Goal: Complete application form: Complete application form

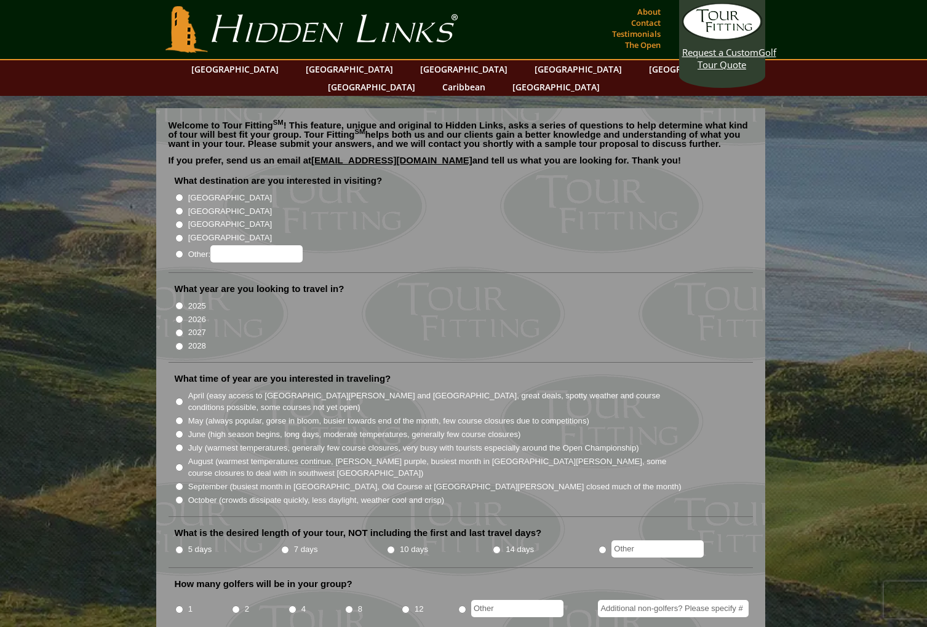
click at [178, 194] on input "[GEOGRAPHIC_DATA]" at bounding box center [179, 198] width 8 height 8
radio input "true"
click at [177, 315] on input "2026" at bounding box center [179, 319] width 8 height 8
radio input "true"
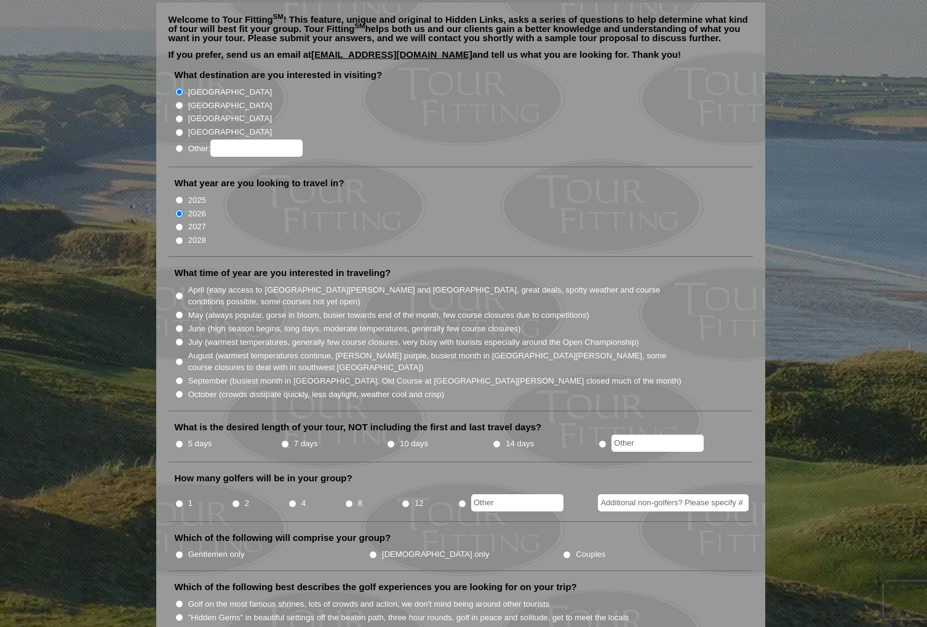
scroll to position [108, 0]
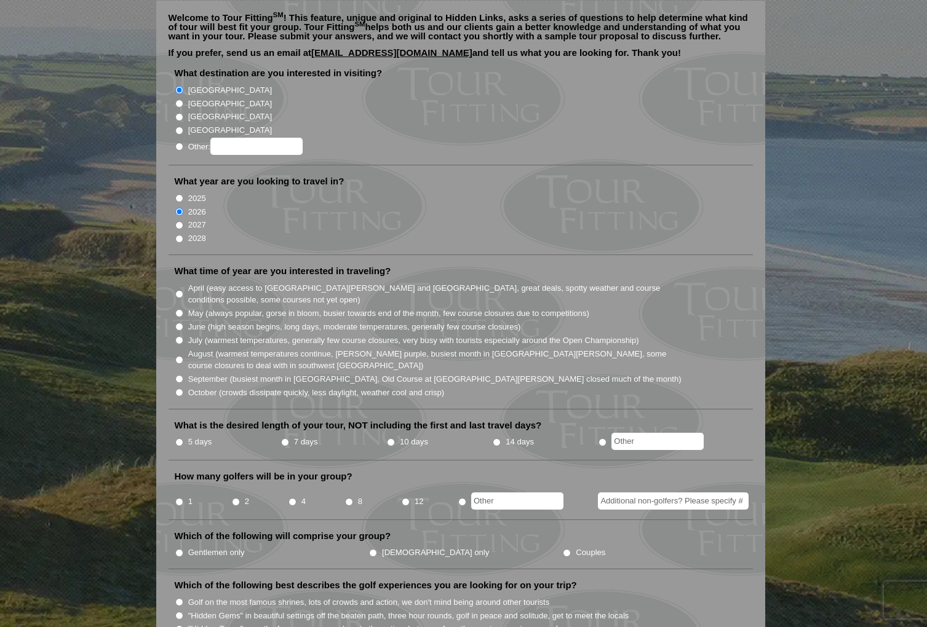
click at [179, 309] on input "May (always popular, gorse in bloom, busier towards end of the month, few cours…" at bounding box center [179, 313] width 8 height 8
radio input "true"
click at [285, 438] on input "7 days" at bounding box center [285, 442] width 8 height 8
radio input "true"
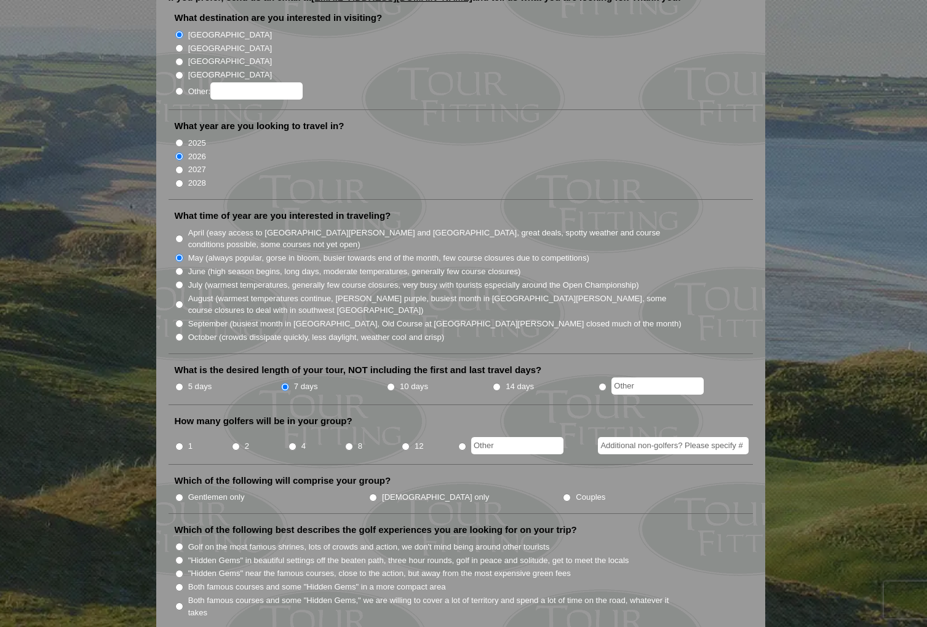
click at [295, 443] on input "4" at bounding box center [292, 447] width 8 height 8
radio input "true"
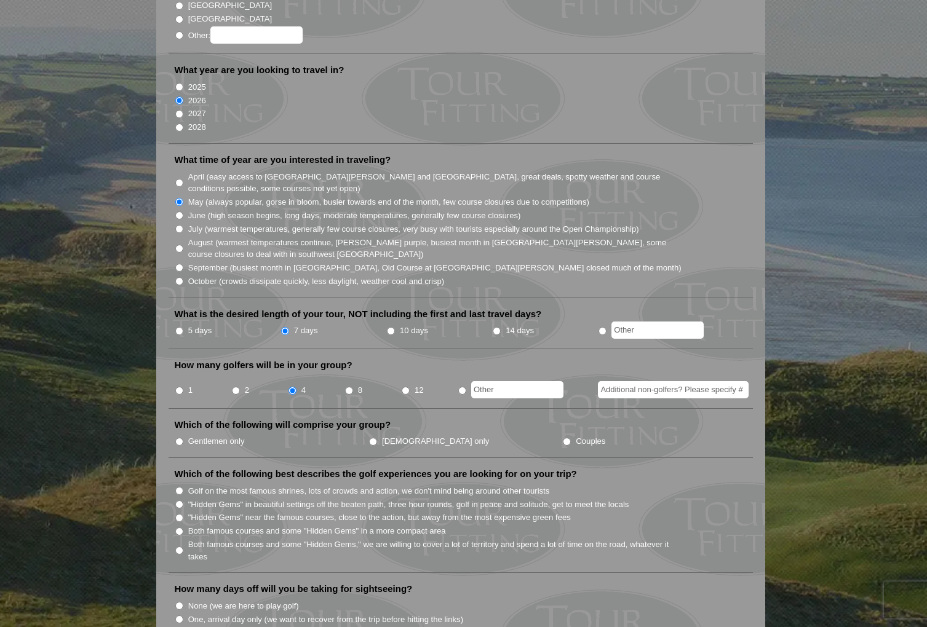
scroll to position [222, 0]
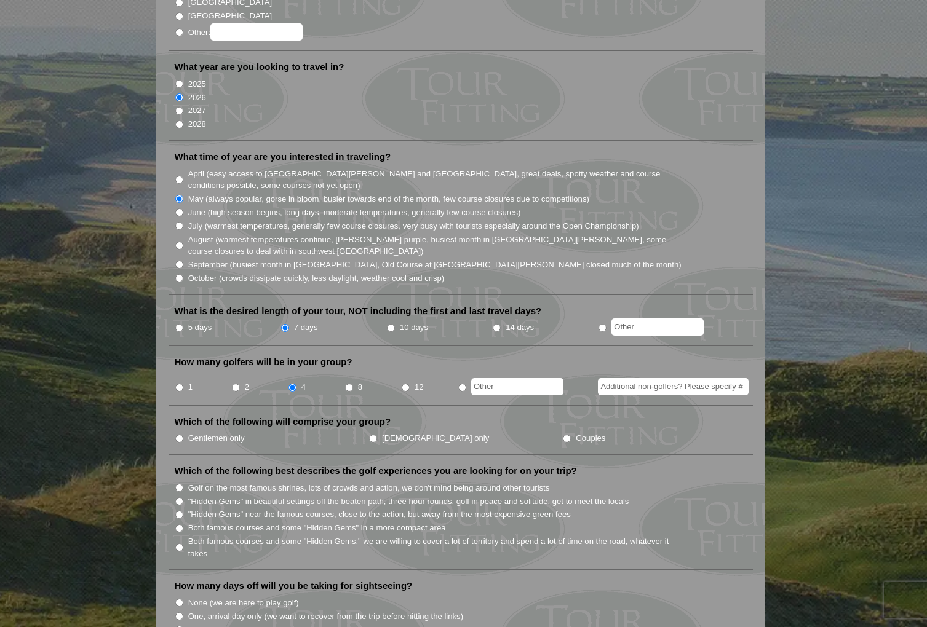
click at [178, 435] on input "Gentlemen only" at bounding box center [179, 439] width 8 height 8
radio input "true"
click at [180, 107] on input "2027" at bounding box center [179, 111] width 8 height 8
radio input "true"
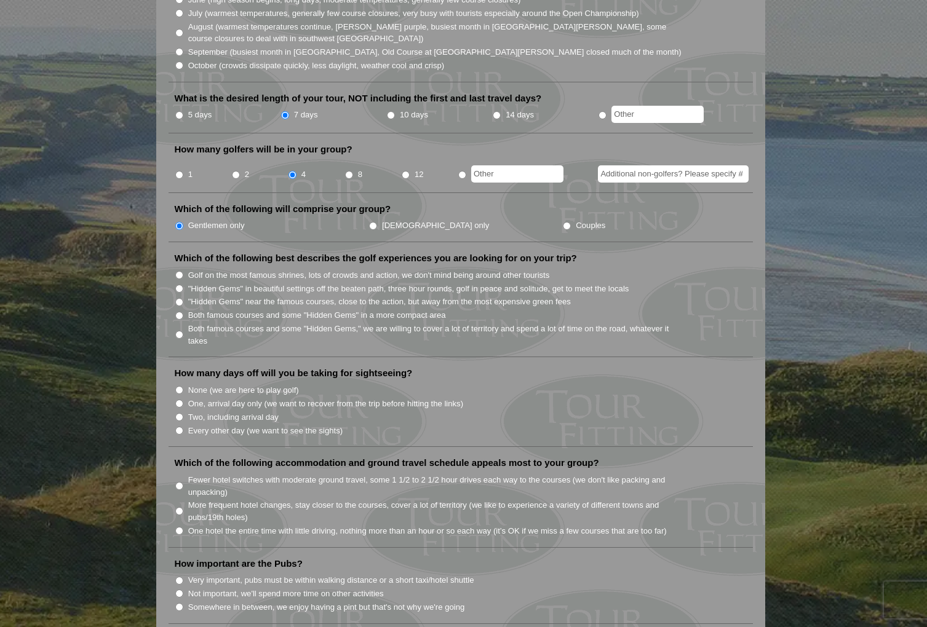
scroll to position [437, 0]
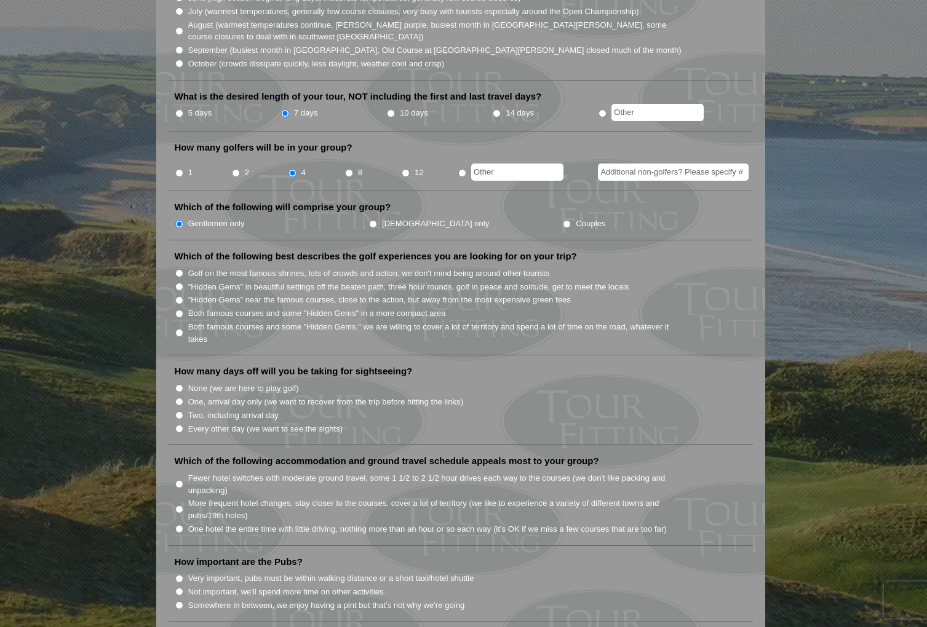
click at [178, 329] on input "Both famous courses and some "Hidden Gems," we are willing to cover a lot of te…" at bounding box center [179, 333] width 8 height 8
radio input "true"
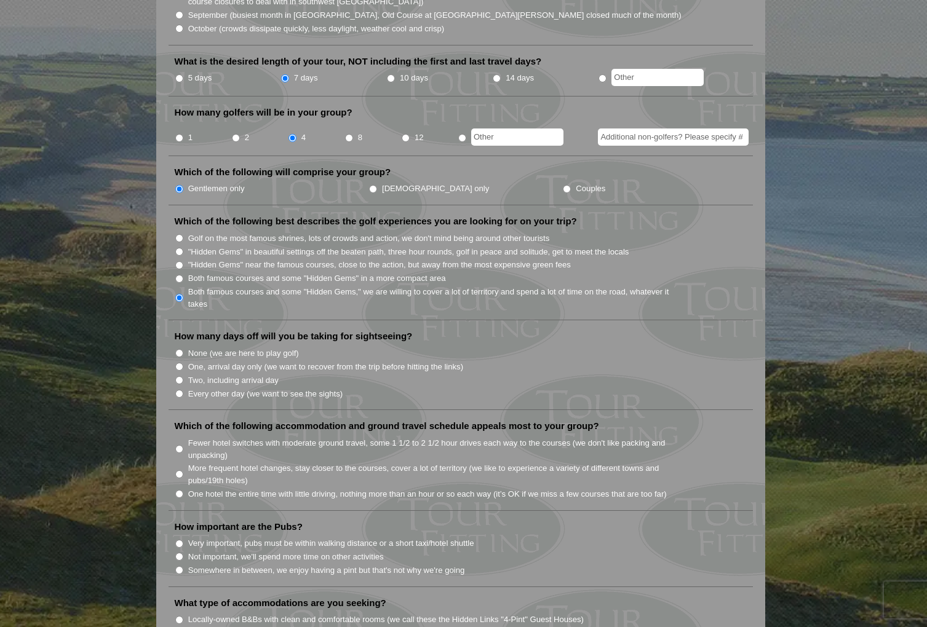
scroll to position [491, 0]
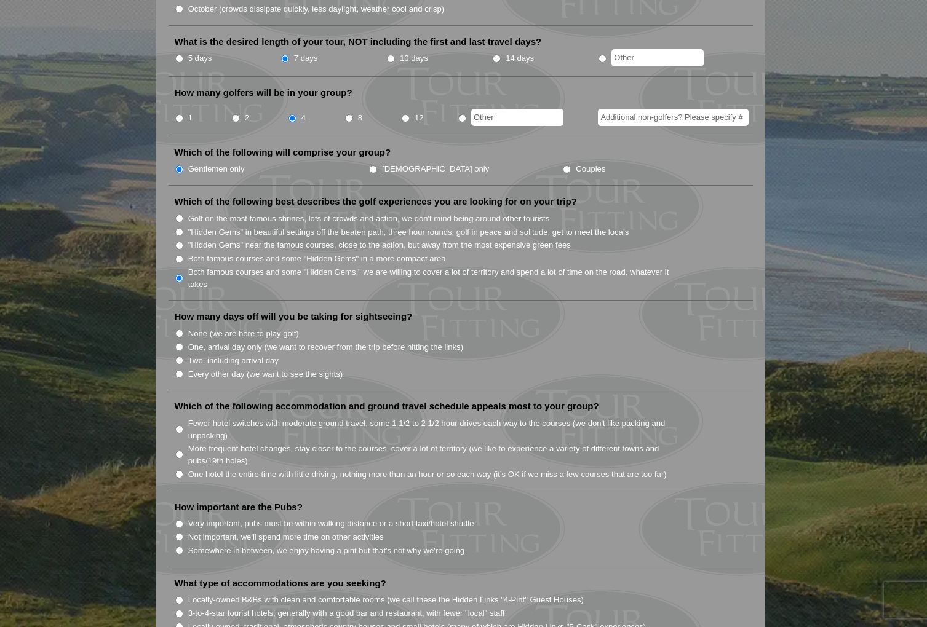
click at [180, 343] on input "One, arrival day only (we want to recover from the trip before hitting the link…" at bounding box center [179, 347] width 8 height 8
radio input "true"
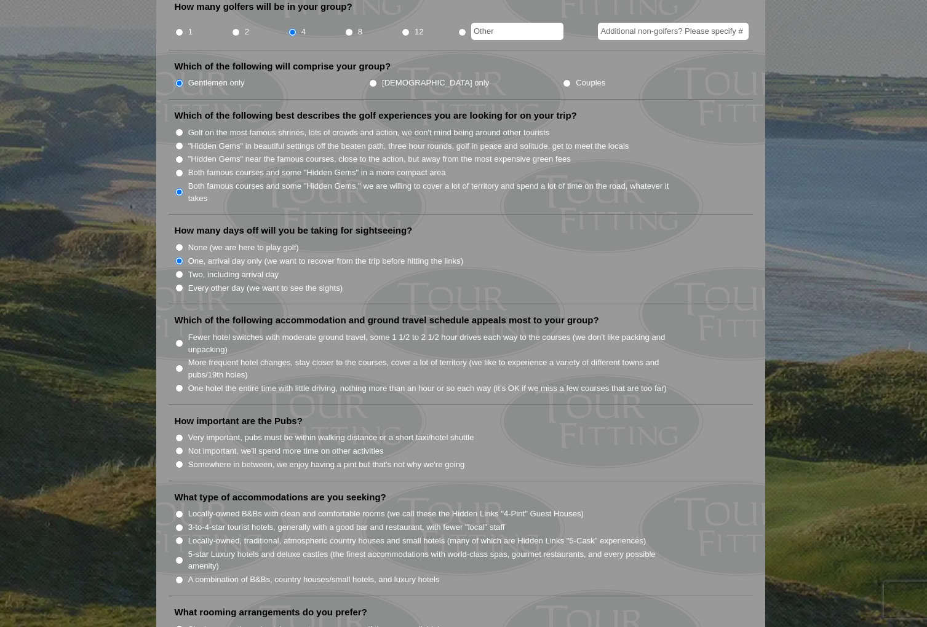
scroll to position [577, 0]
click at [178, 365] on input "More frequent hotel changes, stay closer to the courses, cover a lot of territo…" at bounding box center [179, 369] width 8 height 8
radio input "true"
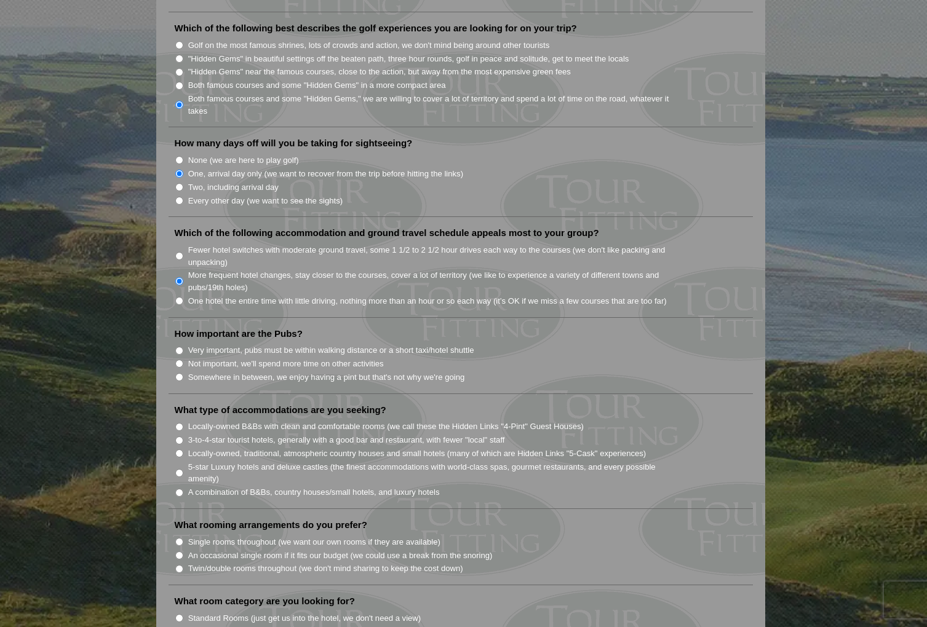
scroll to position [667, 0]
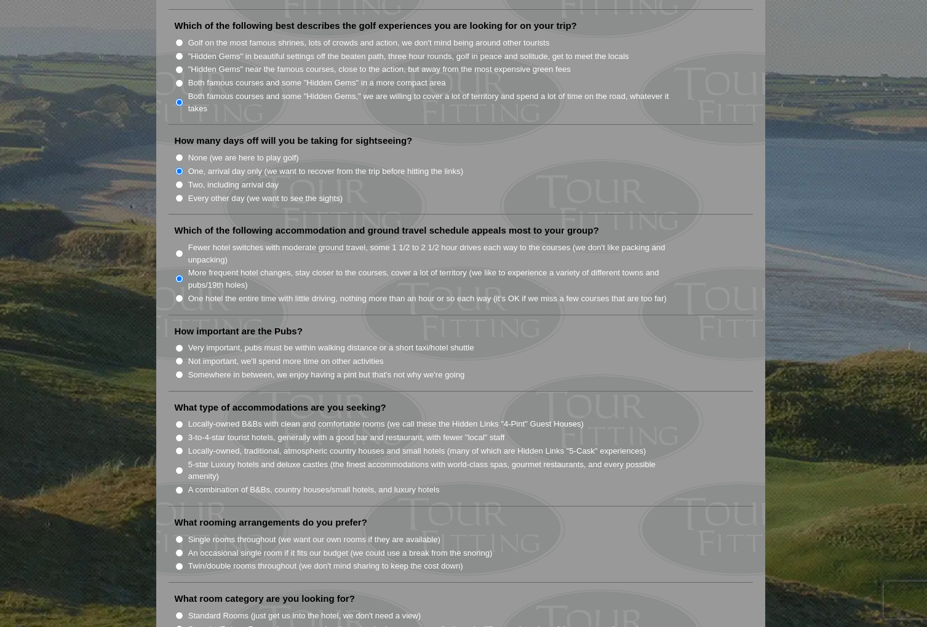
click at [180, 371] on input "Somewhere in between, we enjoy having a pint but that's not why we're going" at bounding box center [179, 375] width 8 height 8
radio input "true"
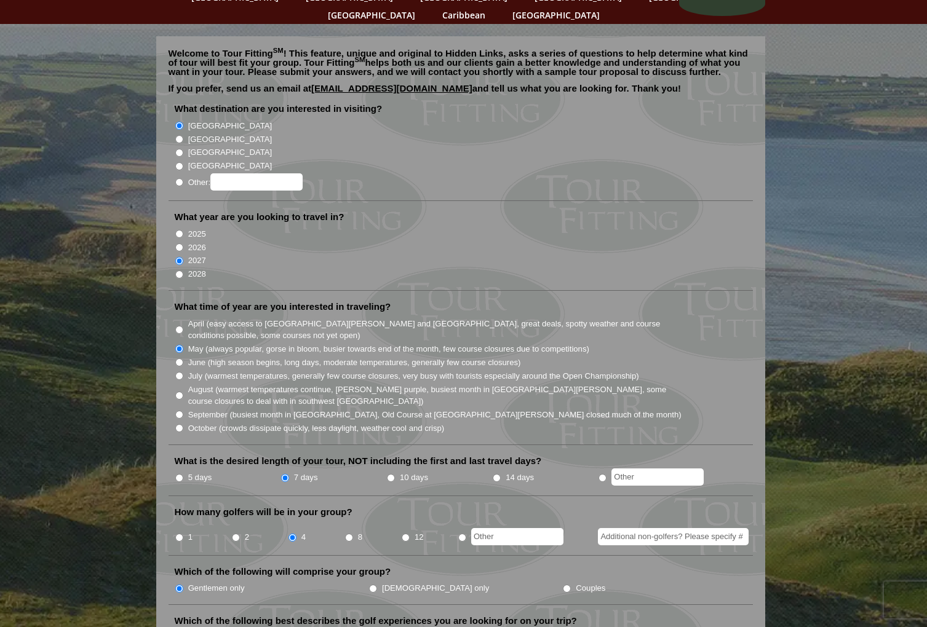
scroll to position [74, 0]
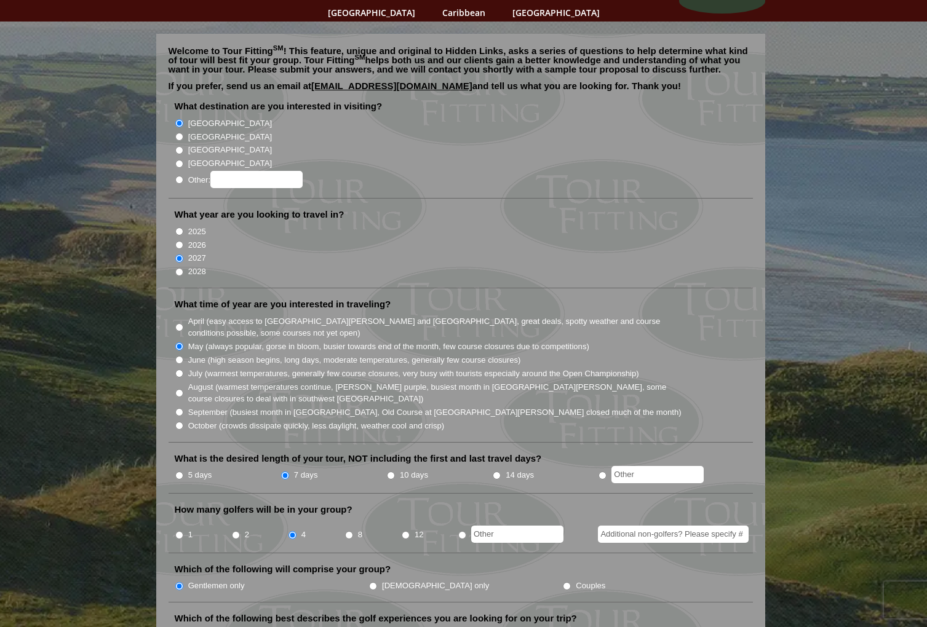
click at [178, 268] on input "2028" at bounding box center [179, 272] width 8 height 8
radio input "true"
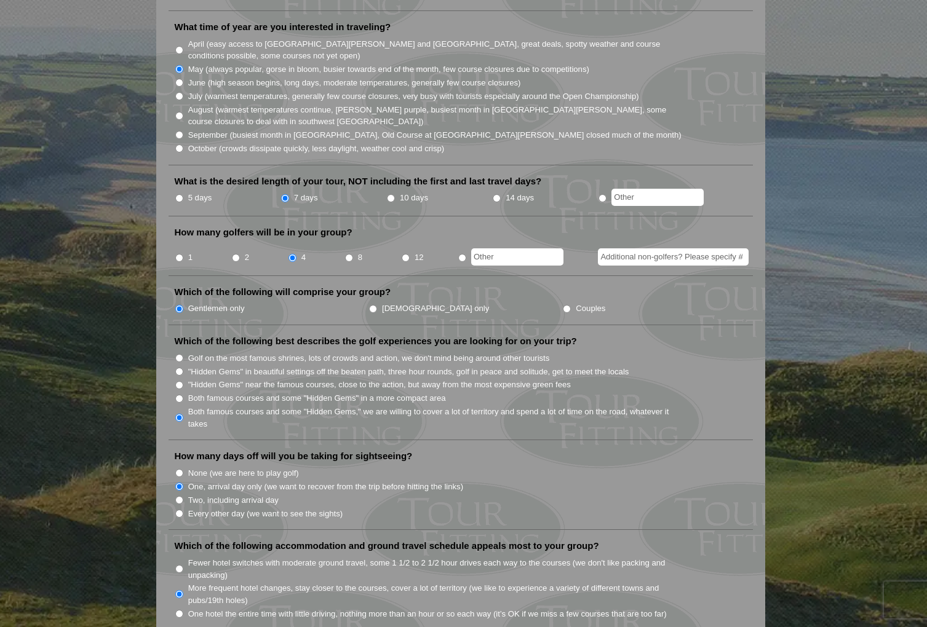
scroll to position [353, 0]
click at [349, 253] on input "8" at bounding box center [349, 257] width 8 height 8
radio input "true"
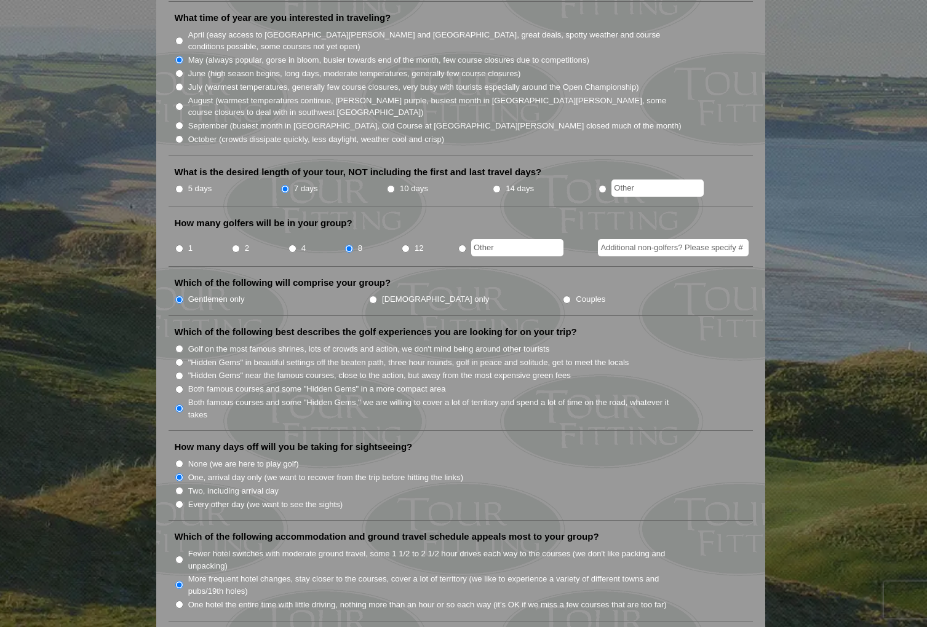
scroll to position [363, 0]
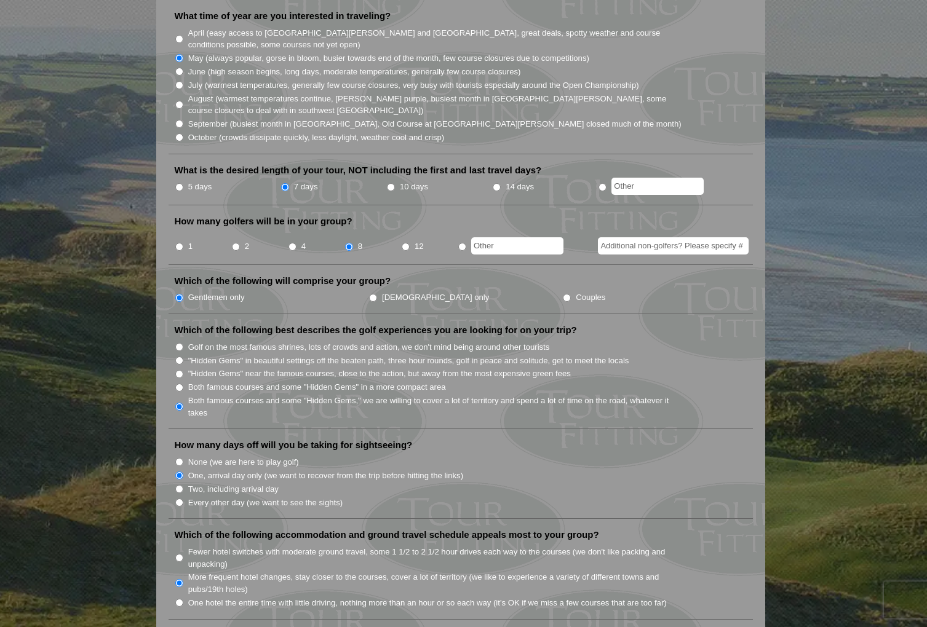
click at [563, 294] on input "Couples" at bounding box center [567, 298] width 8 height 8
radio input "true"
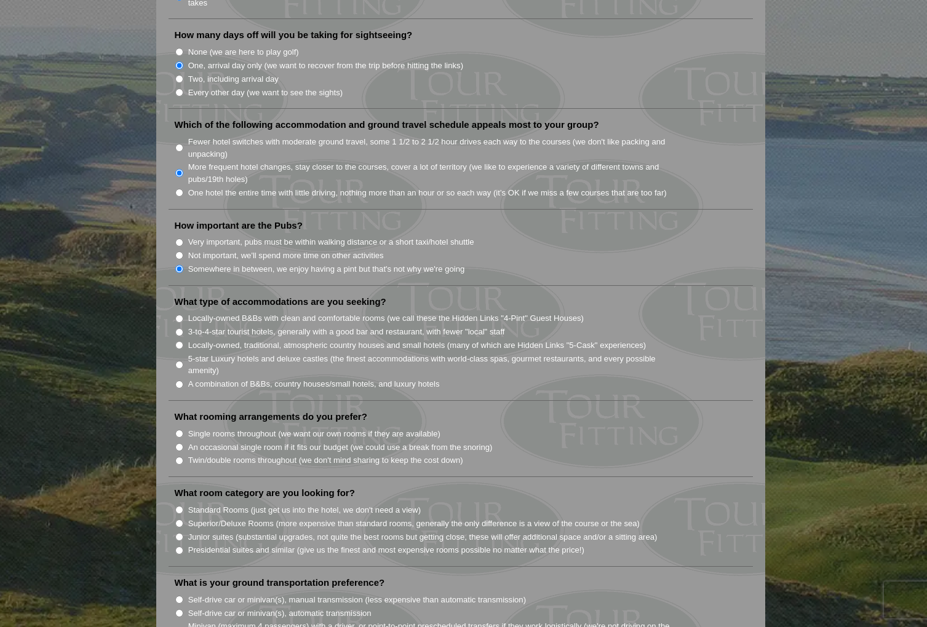
scroll to position [774, 0]
click at [179, 379] on input "A combination of B&Bs, country houses/small hotels, and luxury hotels" at bounding box center [179, 383] width 8 height 8
radio input "true"
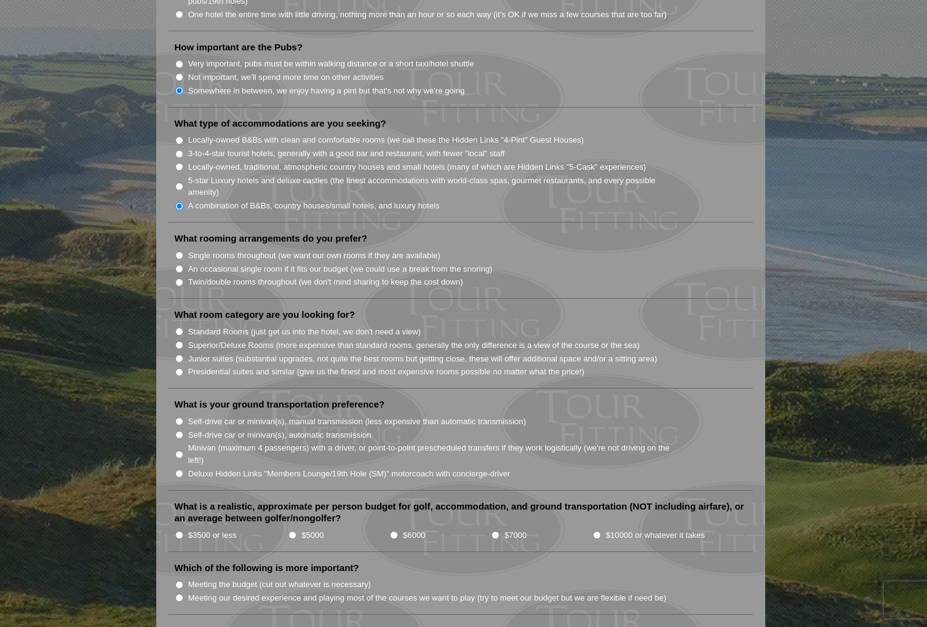
scroll to position [952, 0]
click at [178, 277] on input "Twin/double rooms throughout (we don't mind sharing to keep the cost down)" at bounding box center [179, 281] width 8 height 8
radio input "true"
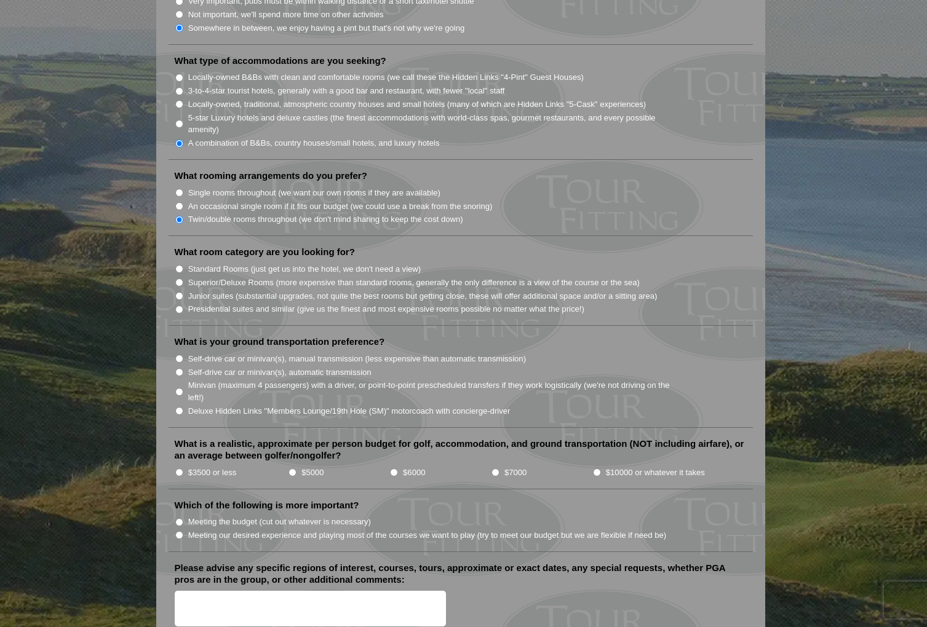
scroll to position [1015, 0]
click at [178, 278] on input "Superior/Deluxe Rooms (more expensive than standard rooms, generally the only d…" at bounding box center [179, 282] width 8 height 8
radio input "true"
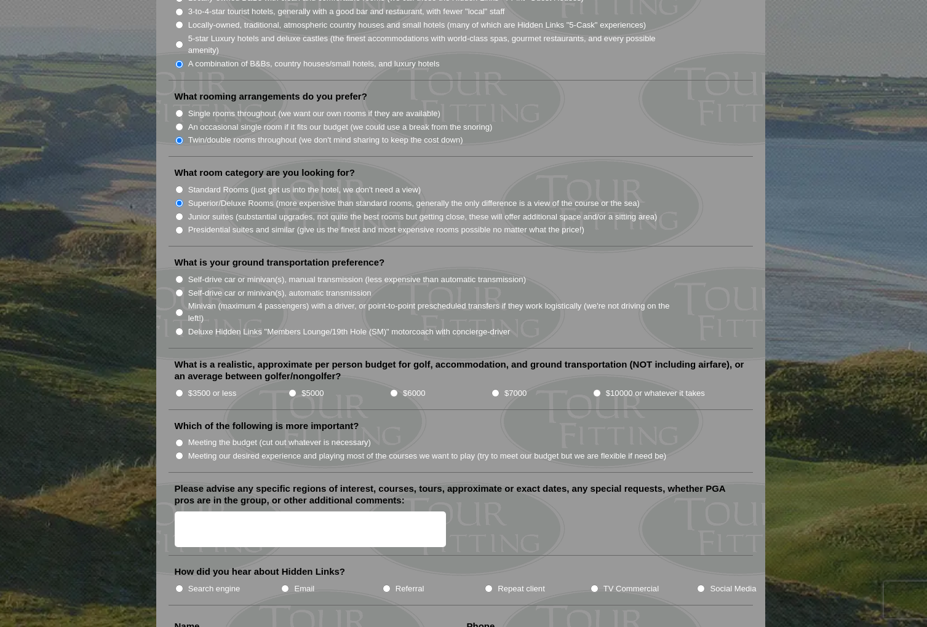
scroll to position [1096, 0]
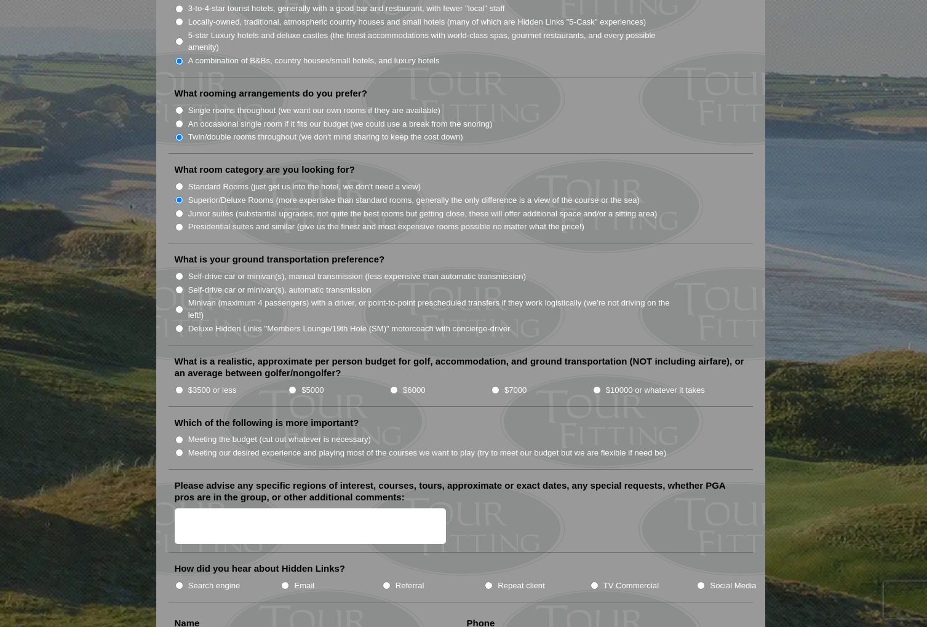
click at [181, 306] on input "Minivan (maximum 4 passengers) with a driver, or point-to-point prescheduled tr…" at bounding box center [179, 310] width 8 height 8
radio input "true"
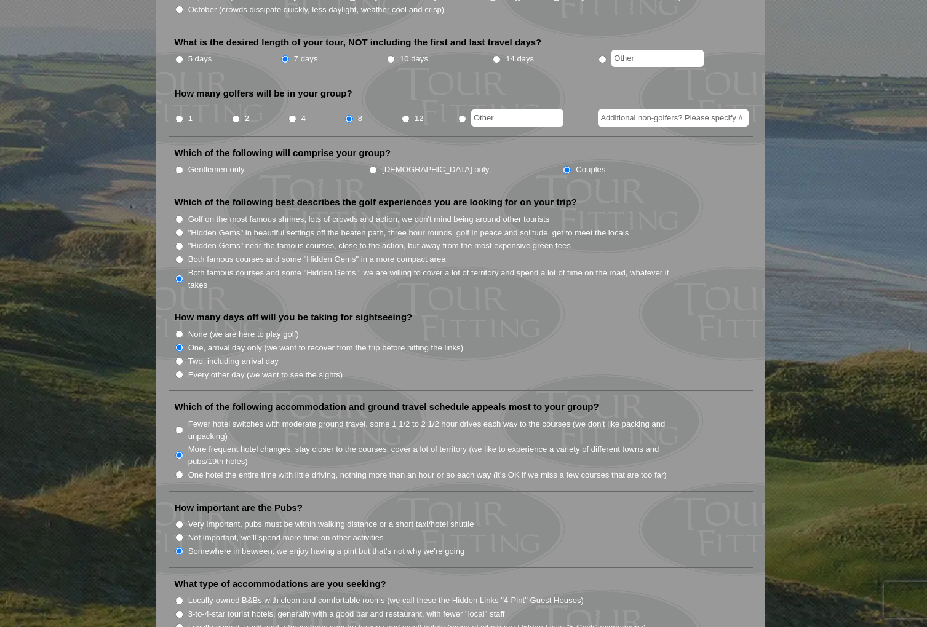
scroll to position [485, 0]
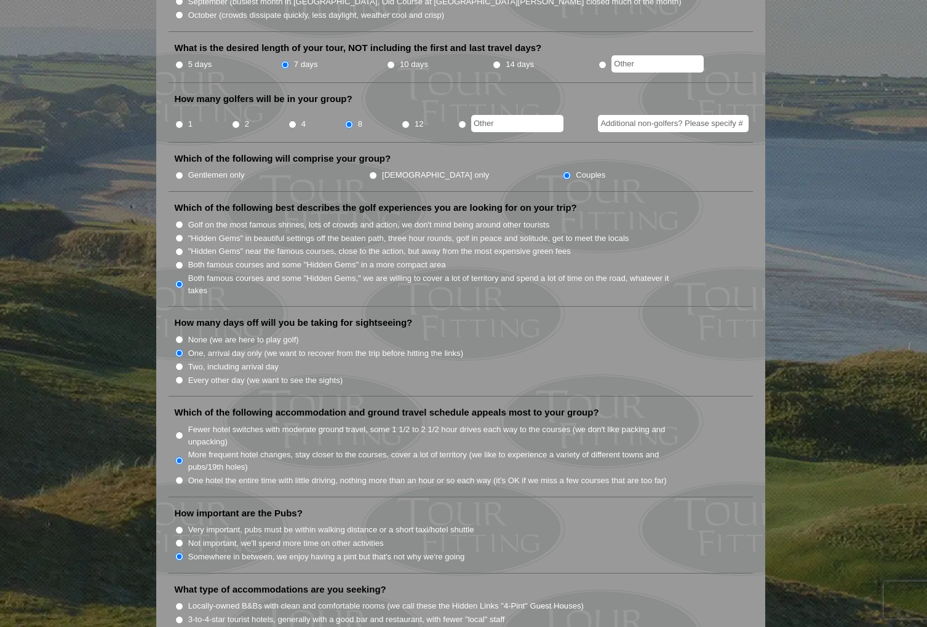
click at [292, 121] on input "4" at bounding box center [292, 125] width 8 height 8
radio input "true"
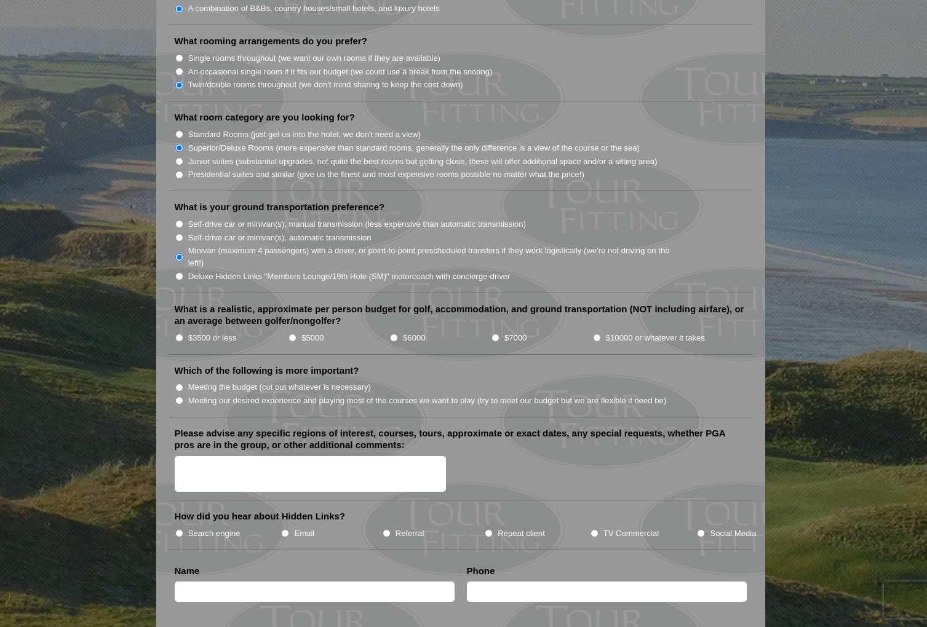
scroll to position [1153, 0]
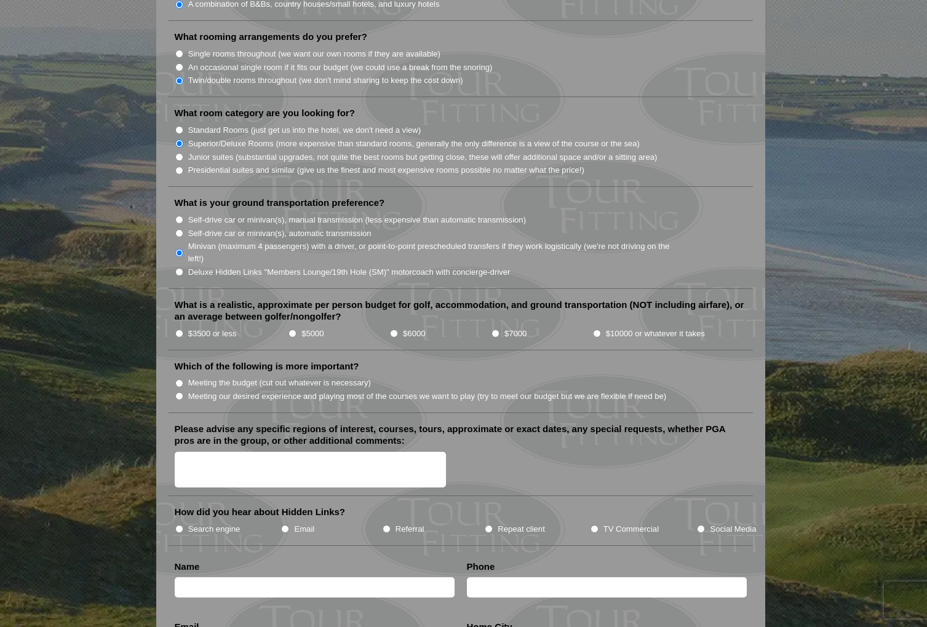
click at [394, 330] on input "$6000" at bounding box center [394, 334] width 8 height 8
radio input "true"
click at [492, 330] on input "$7000" at bounding box center [495, 334] width 8 height 8
radio input "true"
click at [177, 392] on input "Meeting our desired experience and playing most of the courses we want to play …" at bounding box center [179, 396] width 8 height 8
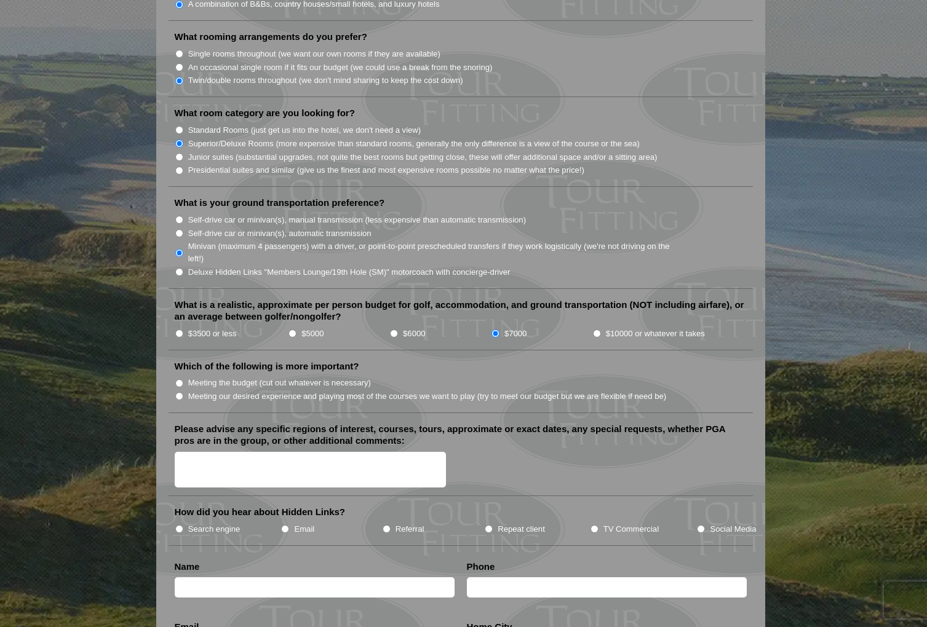
radio input "true"
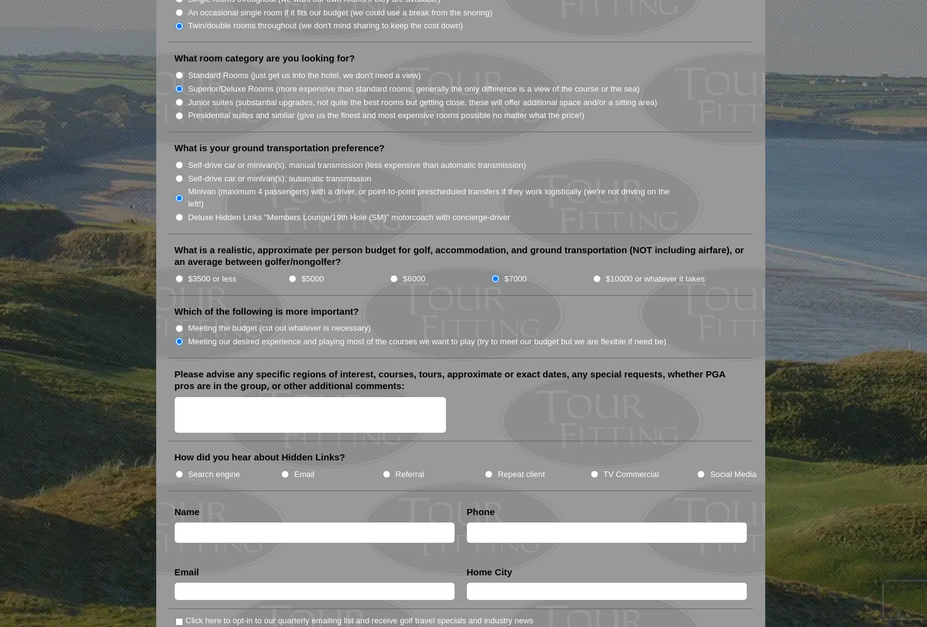
scroll to position [1208, 0]
click at [197, 397] on textarea "Please advise any specific regions of interest, courses, tours, approximate or …" at bounding box center [311, 415] width 272 height 36
drag, startPoint x: 245, startPoint y: 399, endPoint x: 288, endPoint y: 440, distance: 58.7
click at [245, 400] on textarea "Im a PGA Pro and Id like to take a group of friends on the adventure of a lifet…" at bounding box center [311, 415] width 272 height 36
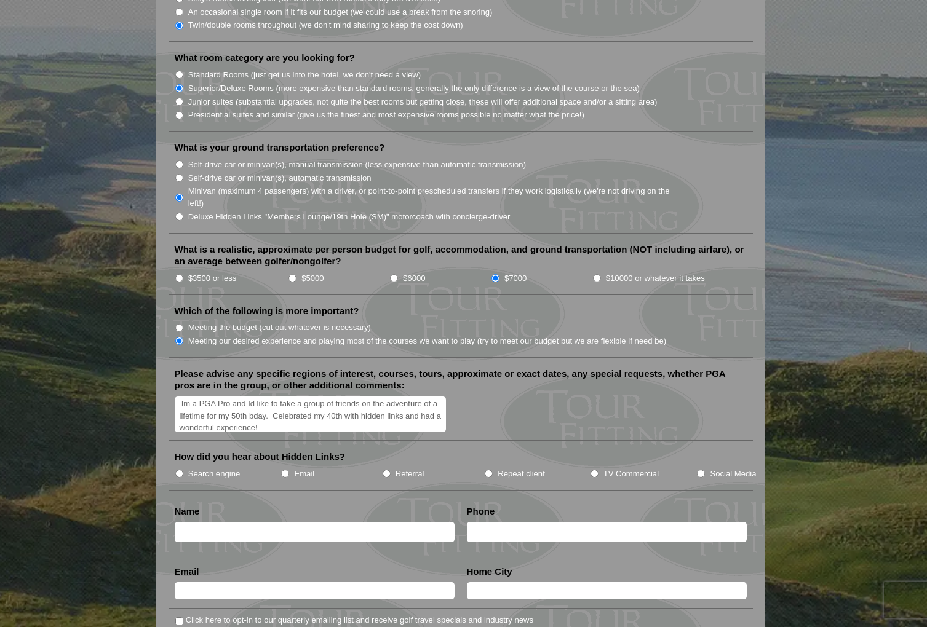
click at [274, 411] on textarea "Im a PGA Pro and Id like to take a group of friends on the adventure of a lifet…" at bounding box center [311, 415] width 272 height 36
type textarea "Im a PGA Pro and Id like to take a group of friends on the adventure of a lifet…"
drag, startPoint x: 487, startPoint y: 457, endPoint x: 483, endPoint y: 463, distance: 7.0
click at [486, 470] on input "Repeat client" at bounding box center [489, 474] width 8 height 8
radio input "true"
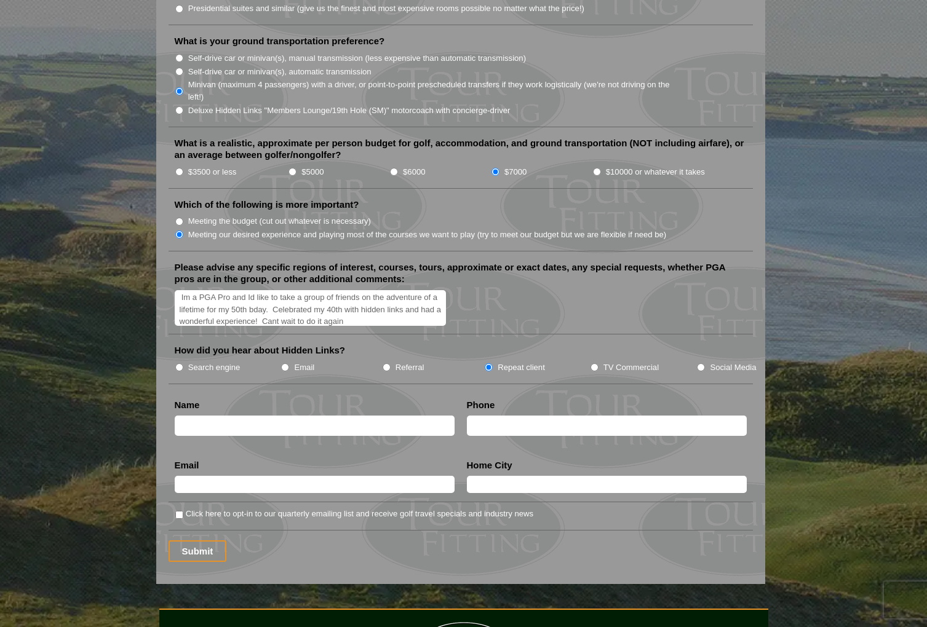
scroll to position [1318, 0]
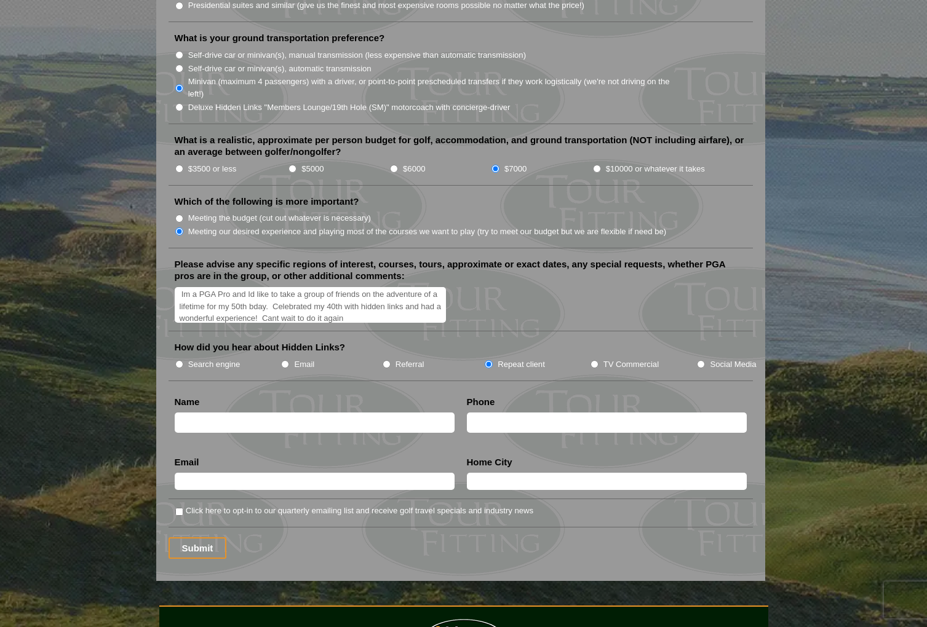
click at [202, 413] on input "text" at bounding box center [315, 423] width 280 height 20
click at [212, 413] on input "[PERSON_NAME]" at bounding box center [315, 423] width 280 height 20
type input "[PERSON_NAME]"
click at [477, 413] on input "text" at bounding box center [607, 423] width 280 height 20
type input "5035018900"
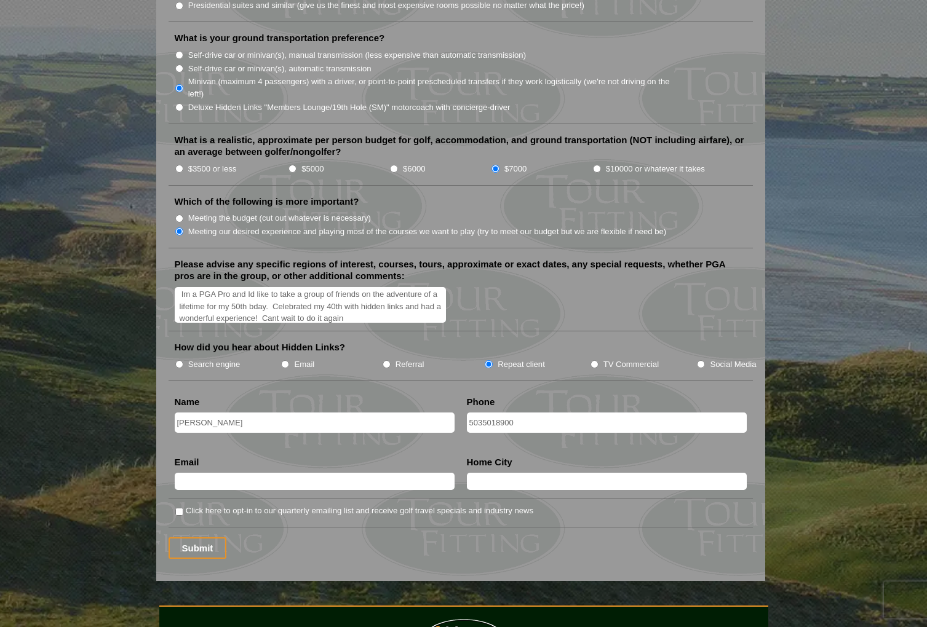
click at [215, 473] on input "text" at bounding box center [315, 481] width 280 height 17
type input "[EMAIL_ADDRESS][DOMAIN_NAME]"
click at [483, 473] on input "text" at bounding box center [607, 481] width 280 height 17
click at [584, 508] on li "Click here to opt-in to our quarterly emailing list and receive golf travel spe…" at bounding box center [460, 515] width 584 height 23
drag, startPoint x: 498, startPoint y: 468, endPoint x: 462, endPoint y: 469, distance: 35.7
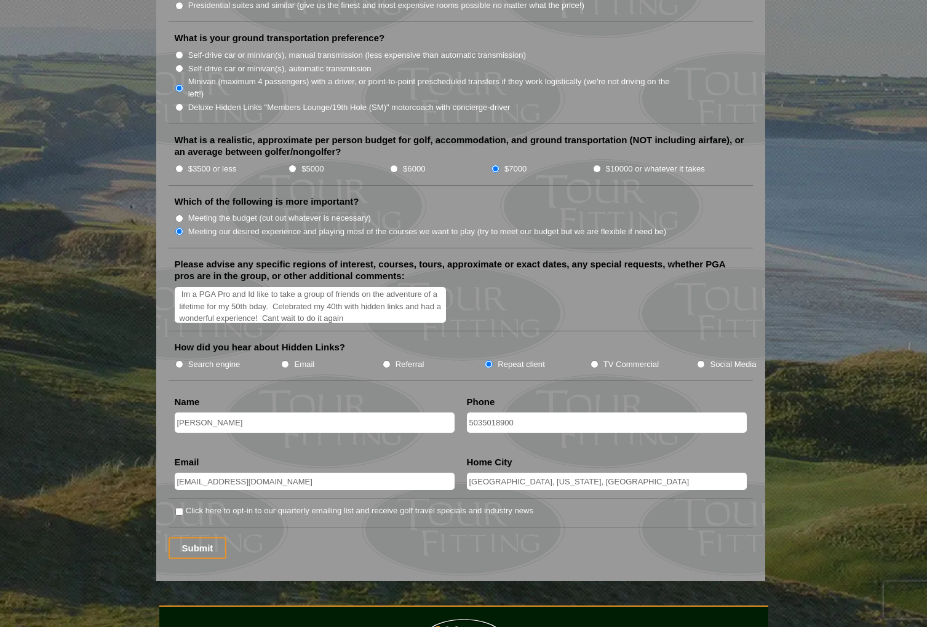
click at [464, 469] on li "Home City [GEOGRAPHIC_DATA], [US_STATE], [GEOGRAPHIC_DATA]" at bounding box center [607, 478] width 292 height 44
type input "[GEOGRAPHIC_DATA], [US_STATE], [GEOGRAPHIC_DATA]"
click at [179, 508] on input "Click here to opt-in to our quarterly emailing list and receive golf travel spe…" at bounding box center [179, 512] width 8 height 8
checkbox input "true"
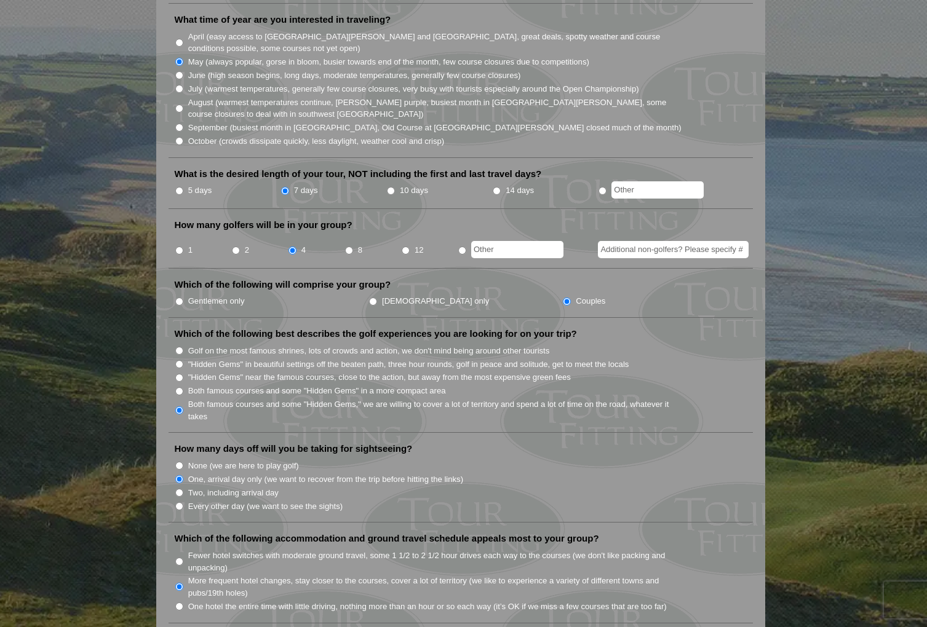
scroll to position [358, 0]
click at [350, 248] on input "8" at bounding box center [349, 252] width 8 height 8
radio input "true"
click at [179, 299] on input "Gentlemen only" at bounding box center [179, 303] width 8 height 8
radio input "true"
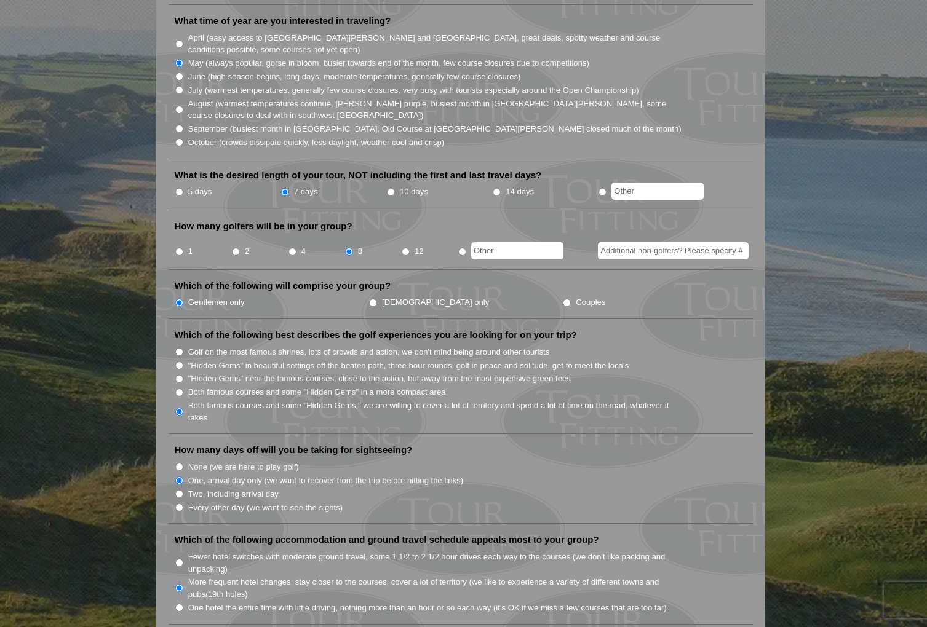
click at [291, 248] on input "4" at bounding box center [292, 252] width 8 height 8
radio input "true"
click at [637, 242] on input "Additional non-golfers? Please specify #" at bounding box center [673, 250] width 151 height 17
type input "4"
click at [563, 299] on input "Couples" at bounding box center [567, 303] width 8 height 8
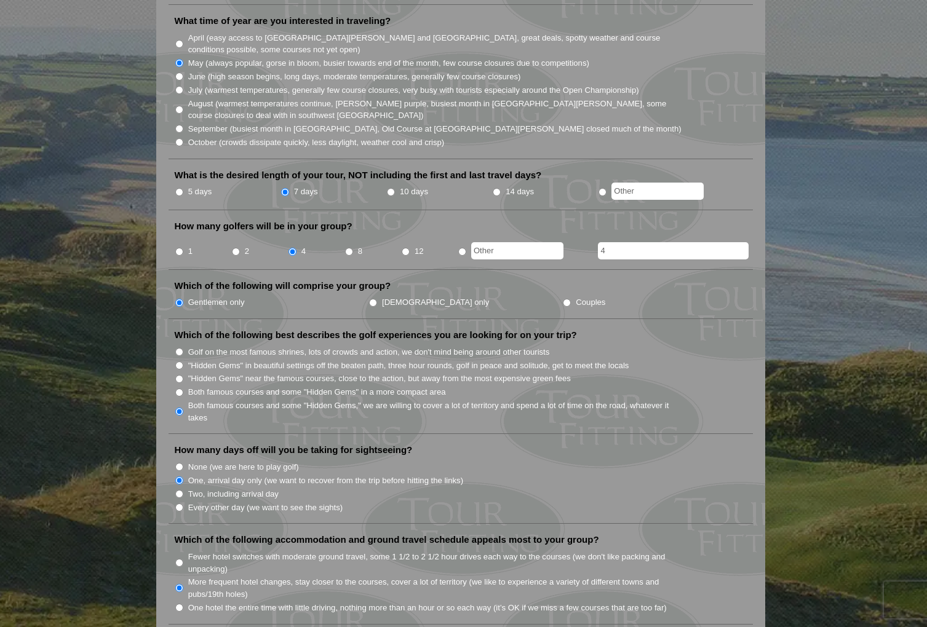
radio input "true"
click at [348, 248] on input "8" at bounding box center [349, 252] width 8 height 8
radio input "true"
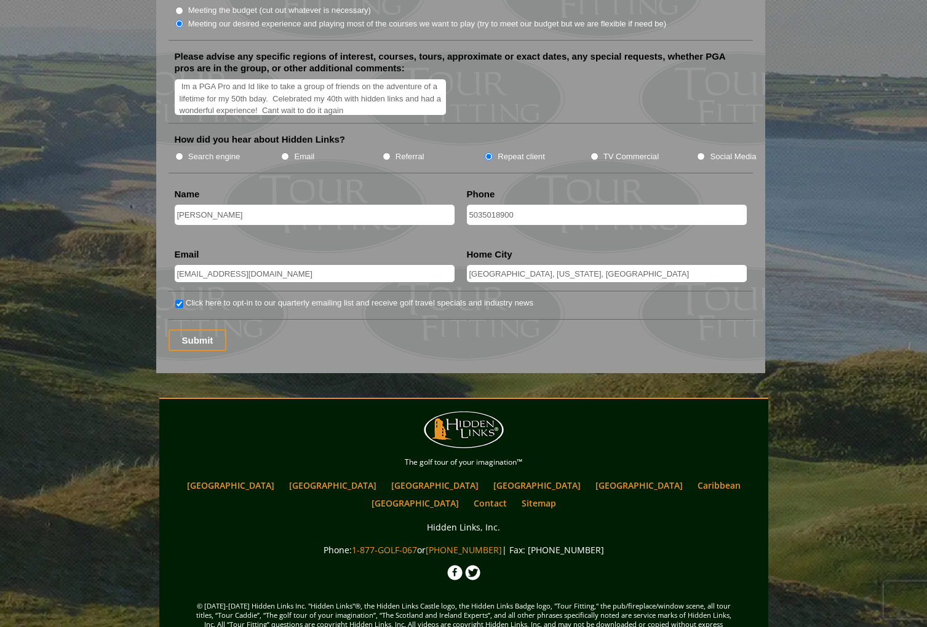
scroll to position [1529, 0]
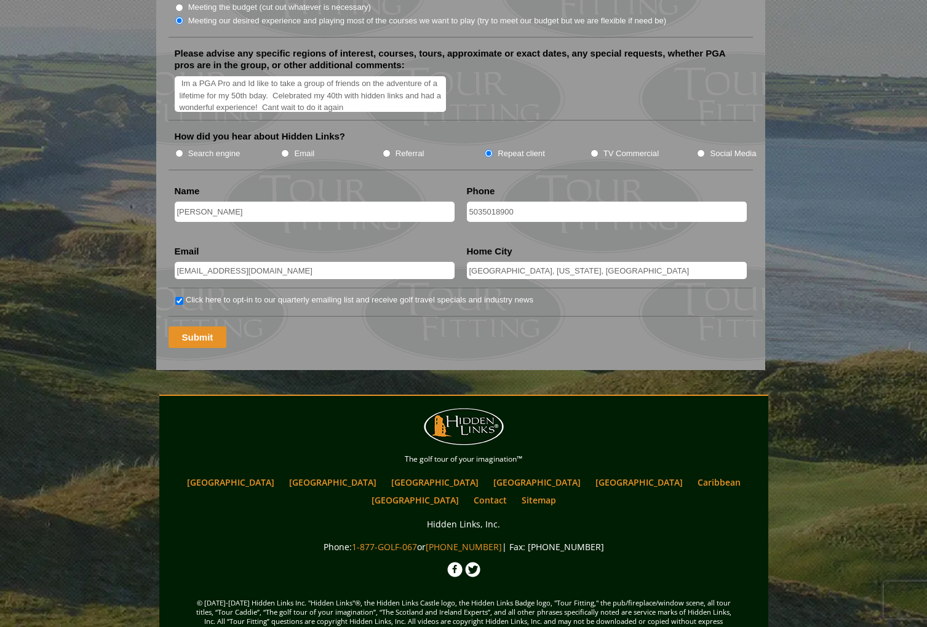
click at [205, 326] on input "Submit" at bounding box center [197, 337] width 58 height 22
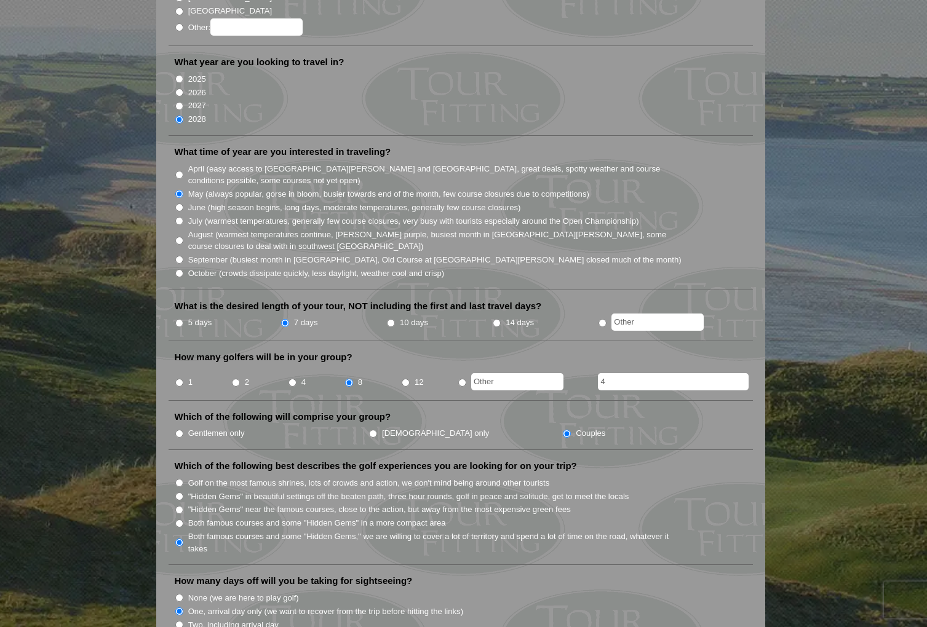
scroll to position [250, 0]
click at [179, 268] on input "October (crowds dissipate quickly, less daylight, weather cool and crisp)" at bounding box center [179, 272] width 8 height 8
radio input "true"
click at [179, 202] on input "June (high season begins, long days, moderate temperatures, generally few cours…" at bounding box center [179, 206] width 8 height 8
radio input "true"
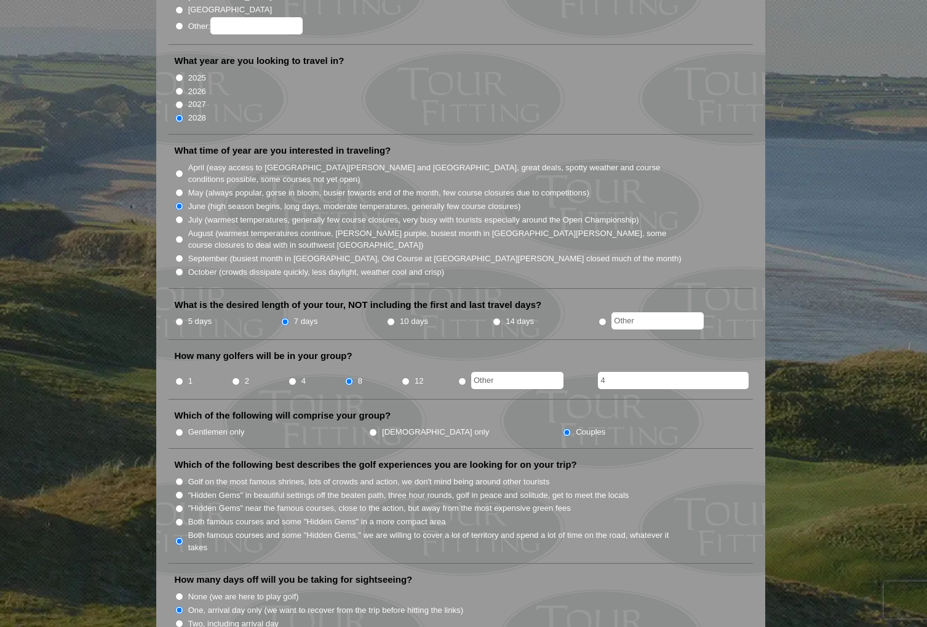
click at [178, 189] on input "May (always popular, gorse in bloom, busier towards end of the month, few cours…" at bounding box center [179, 193] width 8 height 8
radio input "true"
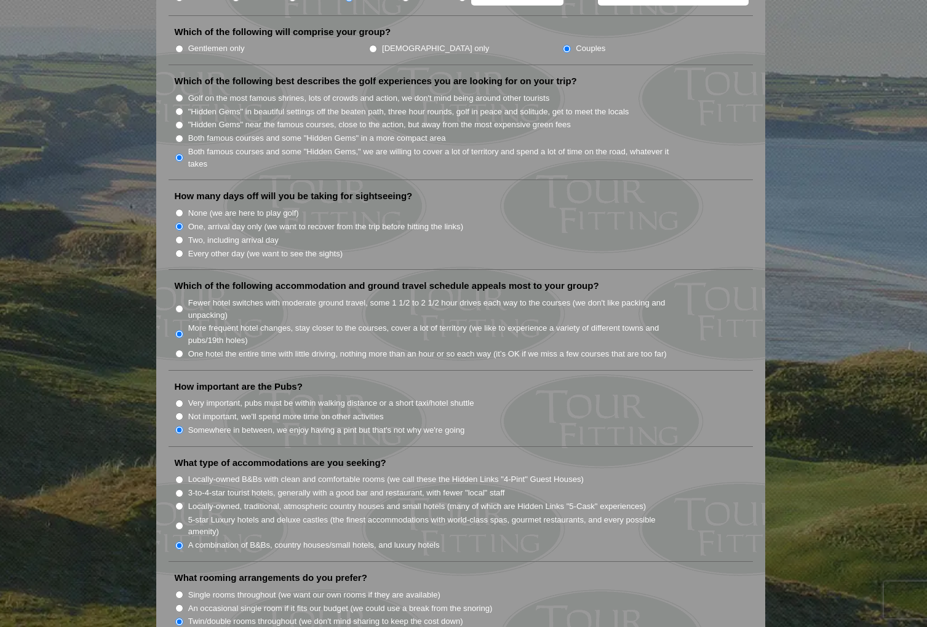
scroll to position [634, 0]
click at [178, 235] on input "Two, including arrival day" at bounding box center [179, 239] width 8 height 8
radio input "true"
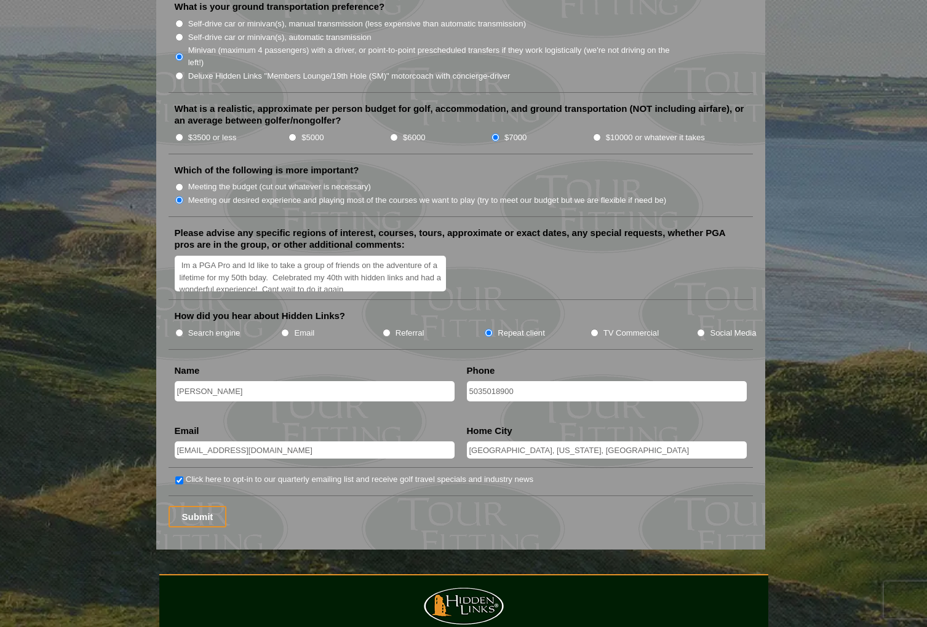
scroll to position [1374, 0]
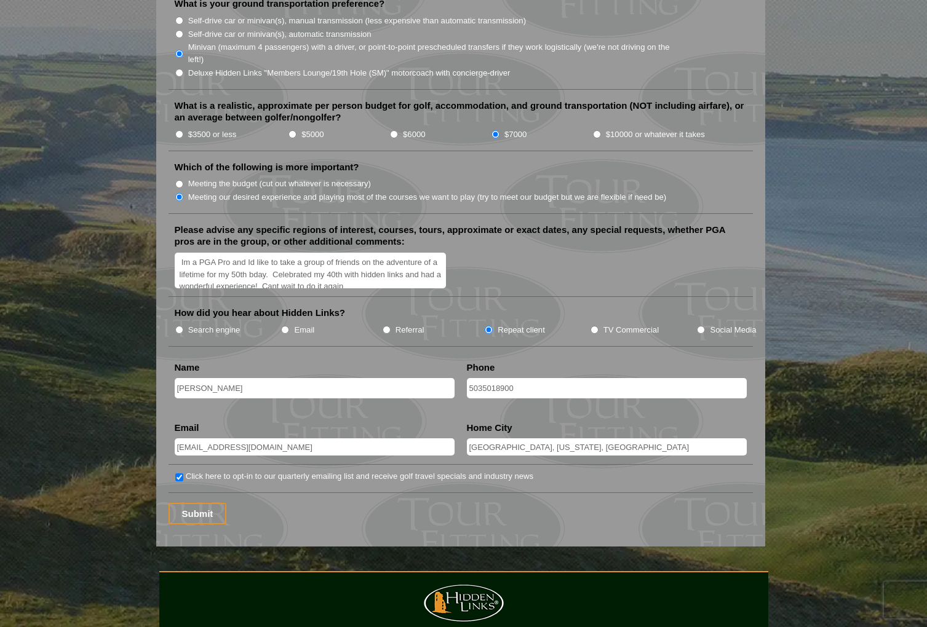
click at [344, 269] on textarea "Im a PGA Pro and Id like to take a group of friends on the adventure of a lifet…" at bounding box center [311, 271] width 272 height 36
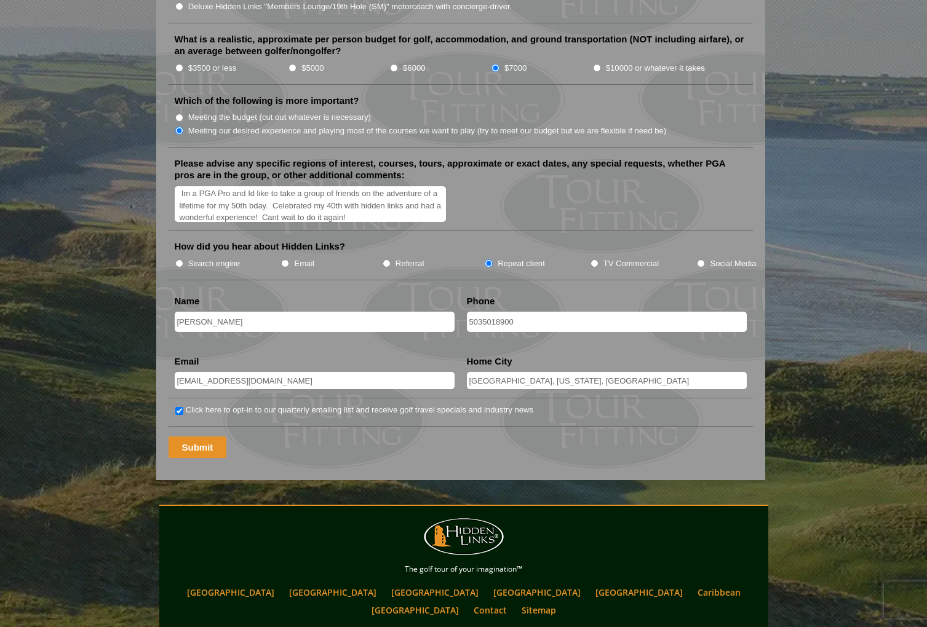
type textarea "Im a PGA Pro and Id like to take a group of friends on the adventure of a lifet…"
click at [205, 437] on input "Submit" at bounding box center [197, 448] width 58 height 22
